Goal: Information Seeking & Learning: Learn about a topic

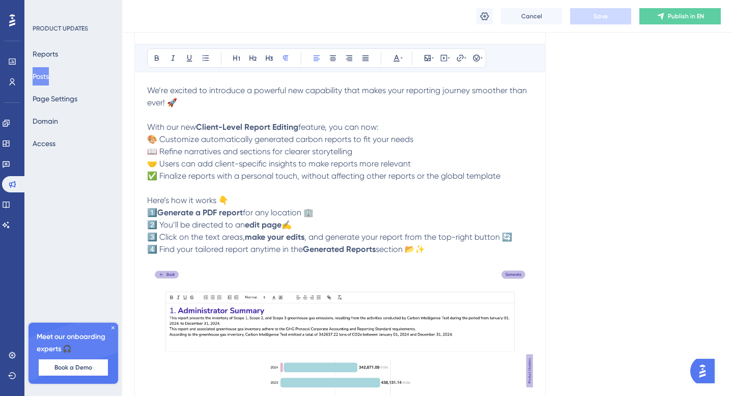
scroll to position [175, 0]
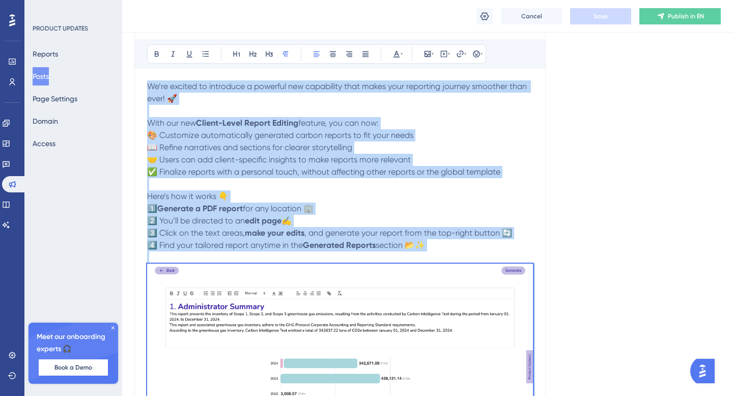
copy div "We’re excited to introduce a powerful new capability that makes your reporting …"
click at [362, 206] on p "Here’s how it works 👇 1️⃣ Generate a PDF report for any location 🏢 2️⃣ You’ll b…" at bounding box center [340, 220] width 386 height 61
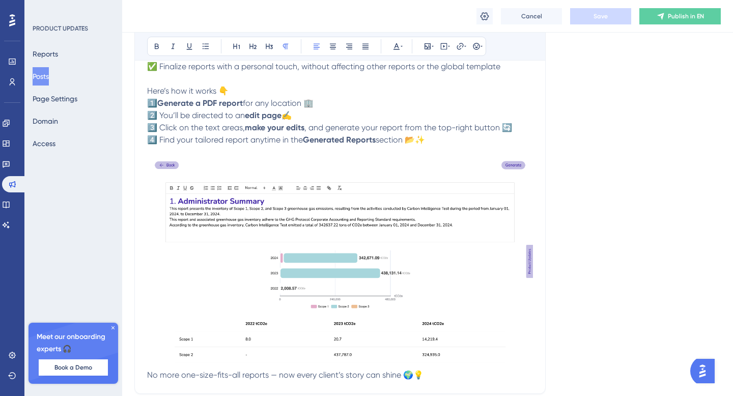
scroll to position [325, 0]
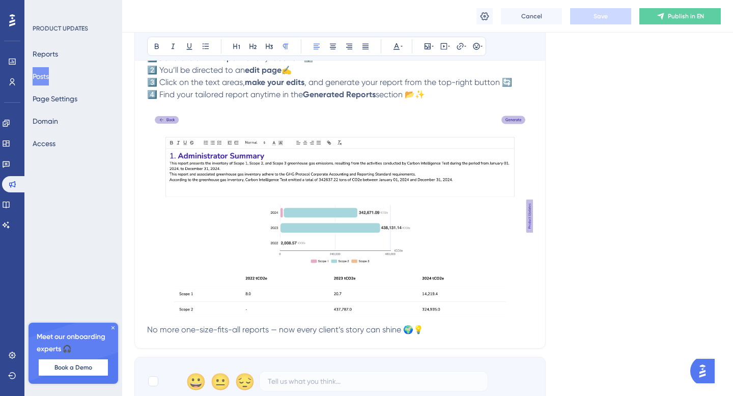
click at [332, 239] on img at bounding box center [340, 216] width 386 height 207
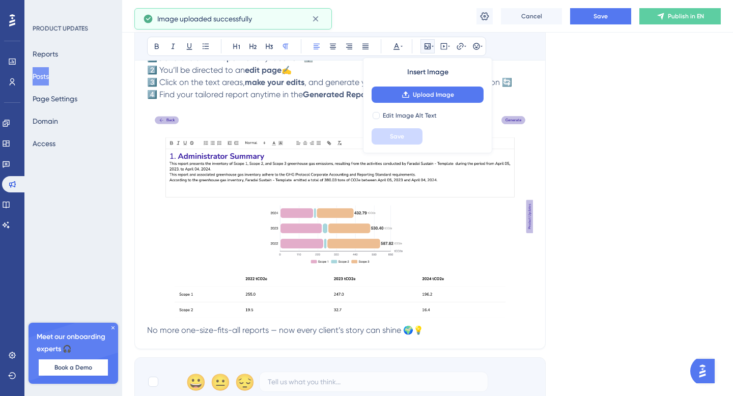
click at [523, 94] on p "Here’s how it works 👇 1️⃣ Generate a PDF report for any location 🏢 2️⃣ You’ll b…" at bounding box center [340, 70] width 386 height 61
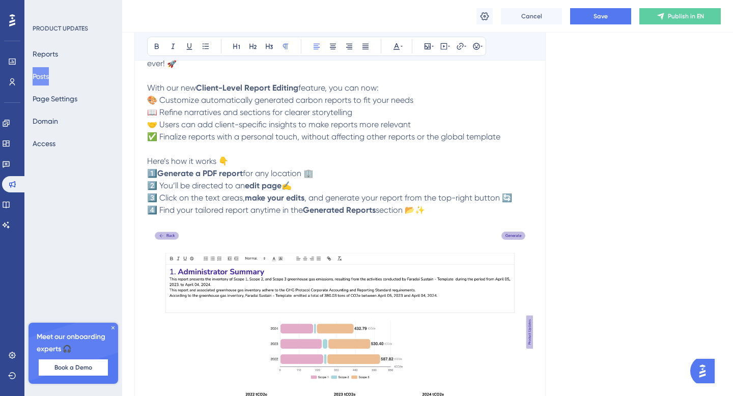
scroll to position [192, 0]
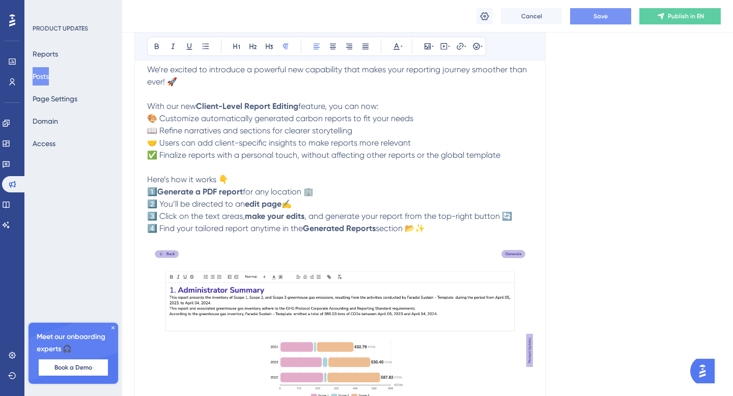
click at [595, 17] on span "Save" at bounding box center [601, 16] width 14 height 8
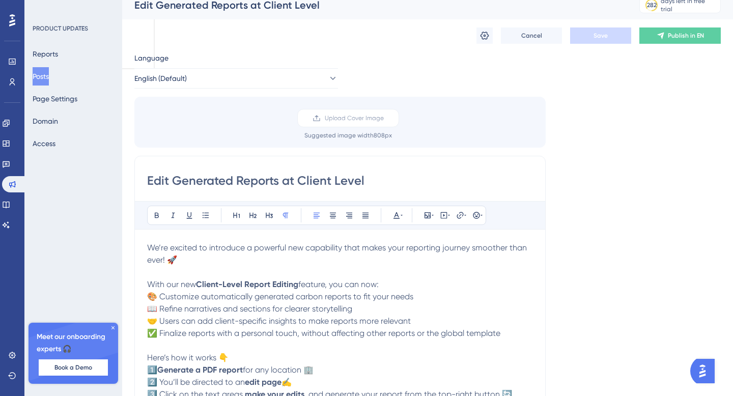
scroll to position [0, 0]
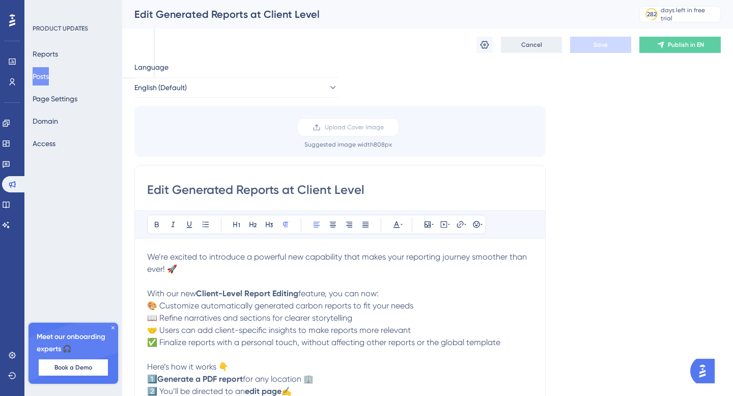
click at [543, 50] on button "Cancel" at bounding box center [531, 45] width 61 height 16
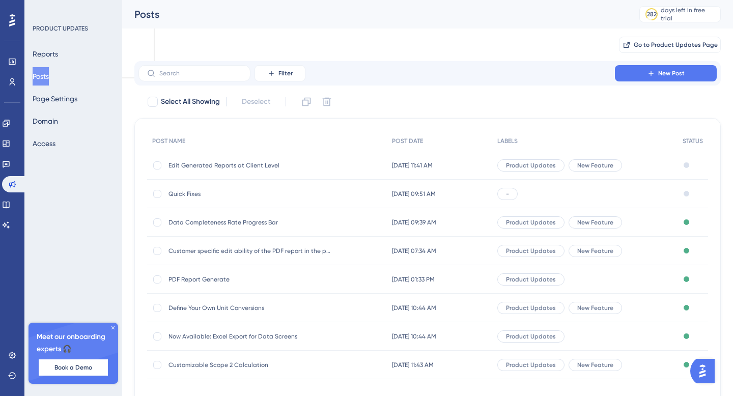
click at [246, 162] on span "Edit Generated Reports at Client Level" at bounding box center [250, 165] width 163 height 8
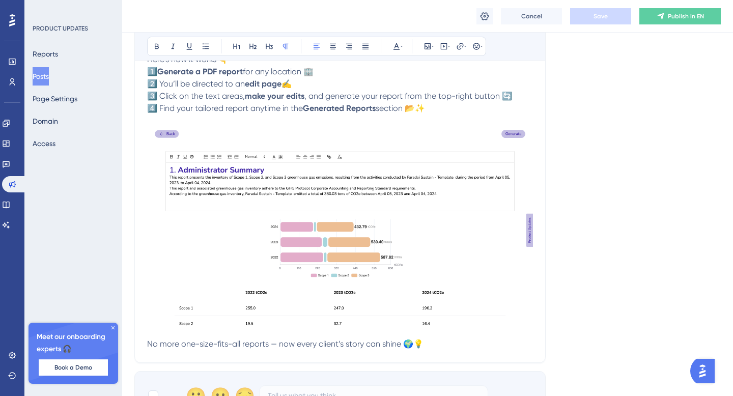
scroll to position [311, 0]
click at [112, 327] on icon at bounding box center [113, 327] width 3 height 3
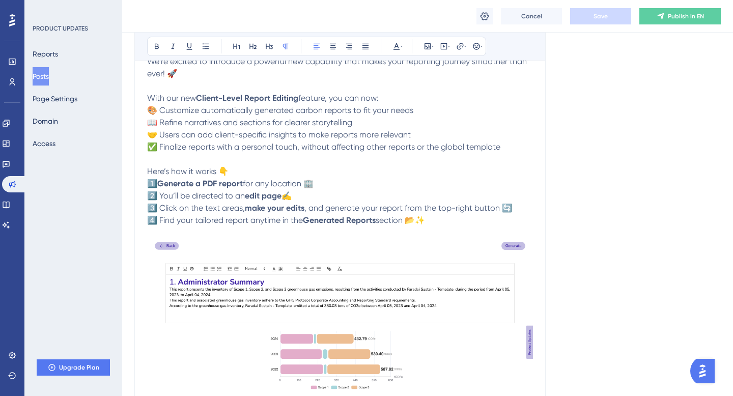
scroll to position [201, 0]
